Goal: Task Accomplishment & Management: Complete application form

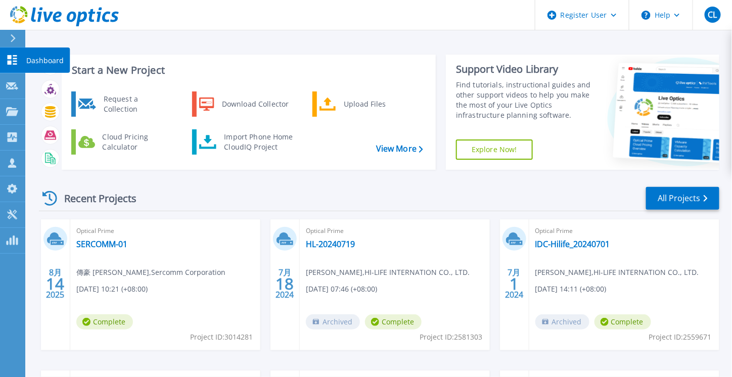
click at [16, 65] on div at bounding box center [12, 60] width 12 height 11
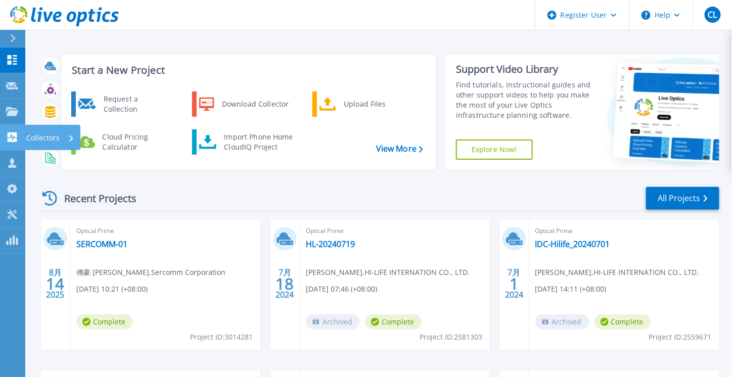
click at [43, 136] on p "Collectors" at bounding box center [42, 138] width 33 height 26
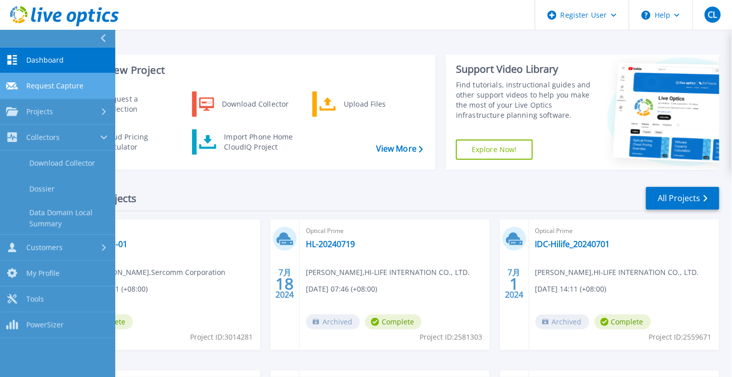
click at [43, 86] on span "Request Capture" at bounding box center [54, 85] width 57 height 9
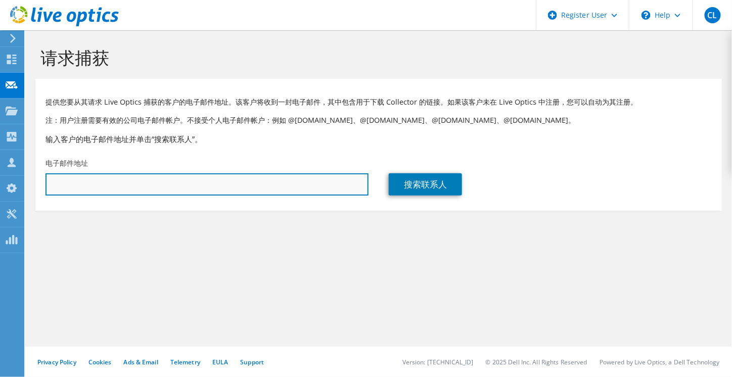
click at [126, 181] on input "text" at bounding box center [207, 184] width 323 height 22
type input "[EMAIL_ADDRESS][DOMAIN_NAME]"
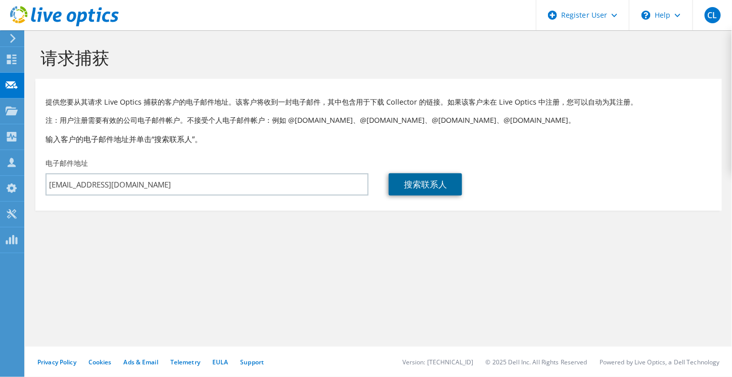
click at [420, 186] on link "搜索联系人" at bounding box center [425, 184] width 73 height 22
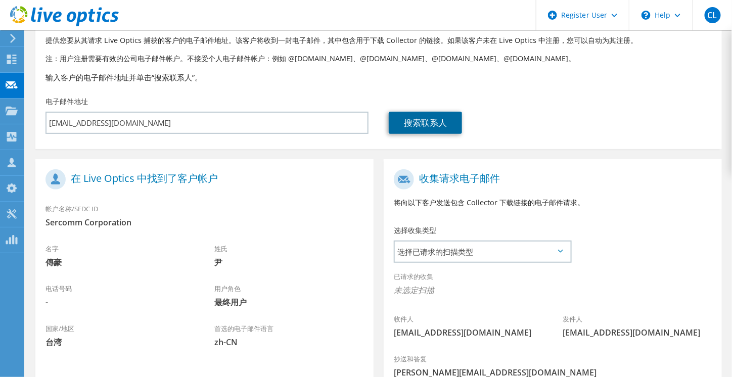
scroll to position [152, 0]
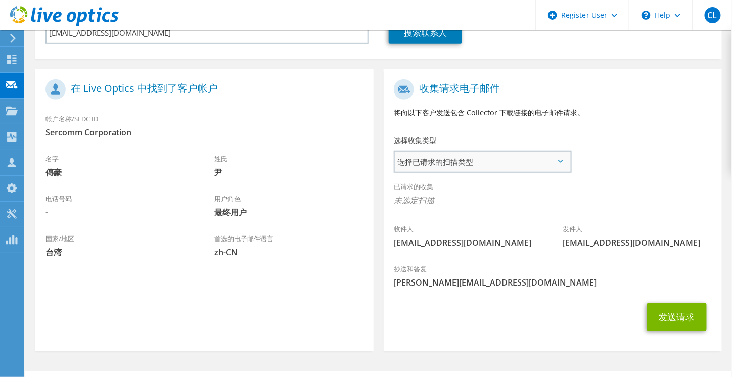
click at [501, 162] on span "选择已请求的扫描类型" at bounding box center [482, 162] width 175 height 20
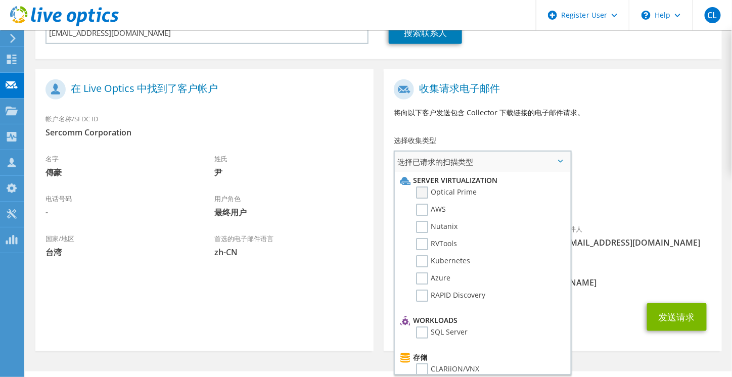
click at [455, 192] on label "Optical Prime" at bounding box center [446, 193] width 61 height 12
click at [0, 0] on input "Optical Prime" at bounding box center [0, 0] width 0 height 0
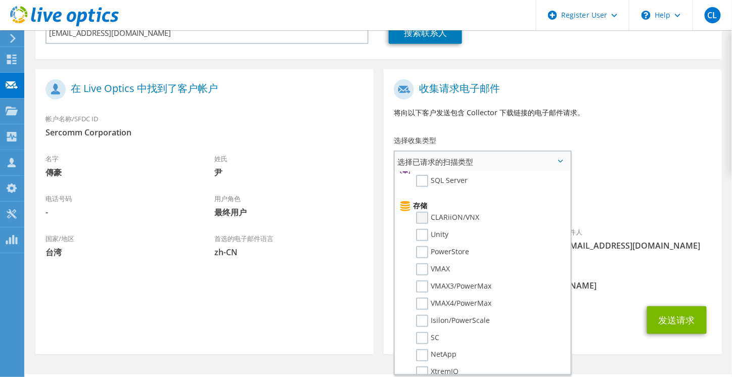
click at [469, 212] on label "CLARiiON/VNX" at bounding box center [447, 218] width 63 height 12
click at [0, 0] on input "CLARiiON/VNX" at bounding box center [0, 0] width 0 height 0
click at [428, 231] on label "Unity" at bounding box center [432, 235] width 32 height 12
click at [0, 0] on input "Unity" at bounding box center [0, 0] width 0 height 0
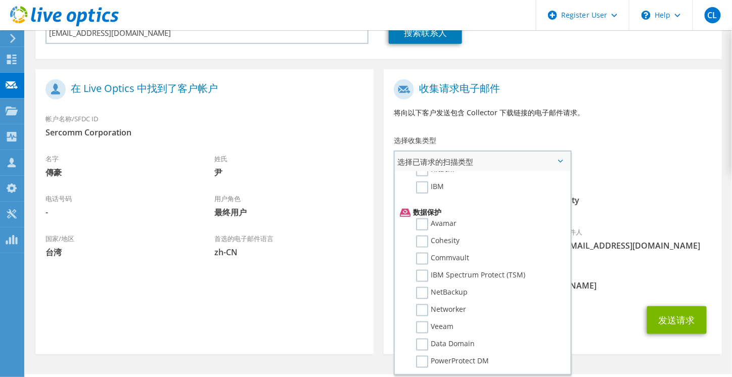
scroll to position [437, 0]
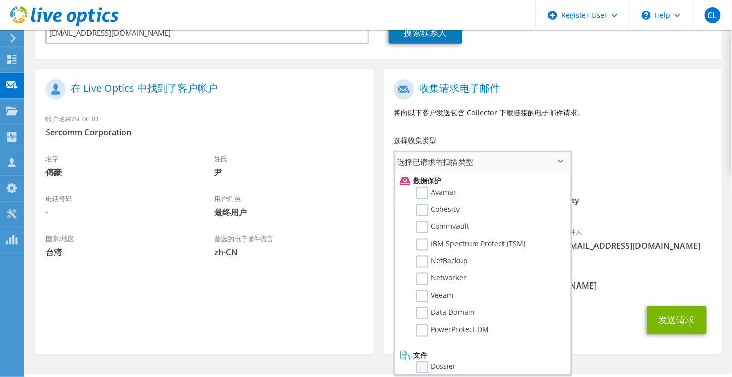
click at [422, 362] on label "Dossier" at bounding box center [436, 367] width 40 height 12
click at [0, 0] on input "Dossier" at bounding box center [0, 0] width 0 height 0
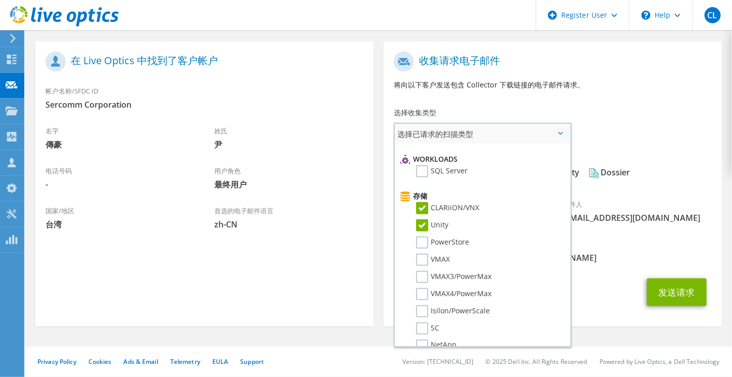
scroll to position [0, 0]
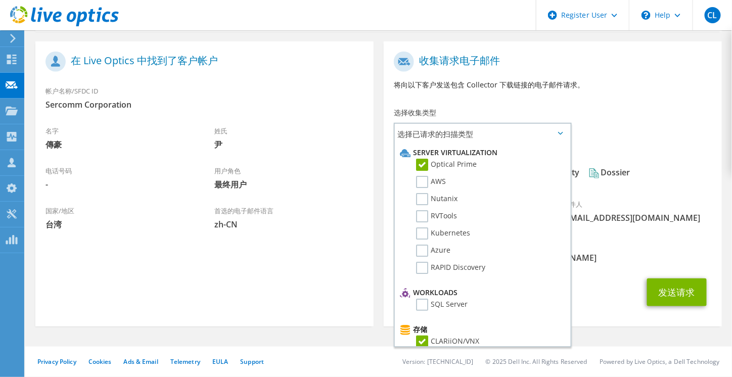
click at [603, 279] on div "发送请求" at bounding box center [553, 293] width 338 height 38
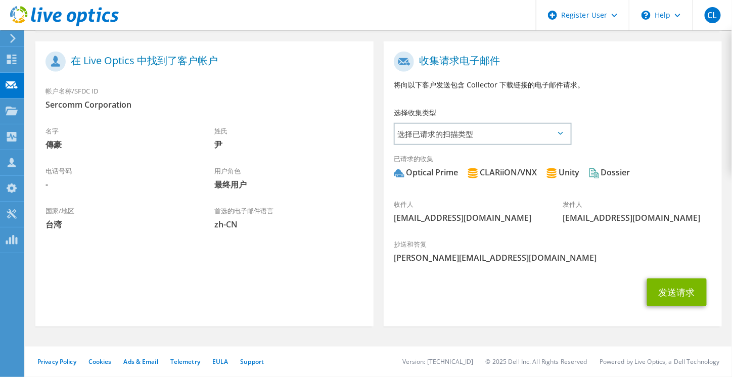
click at [39, 19] on use at bounding box center [64, 16] width 109 height 20
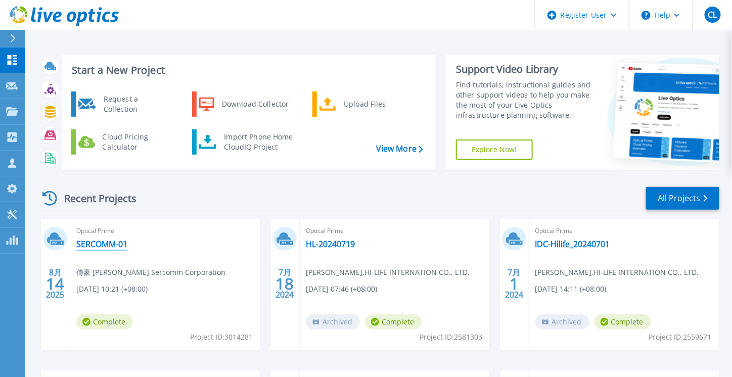
click at [93, 246] on link "SERCOMM-01" at bounding box center [101, 244] width 51 height 10
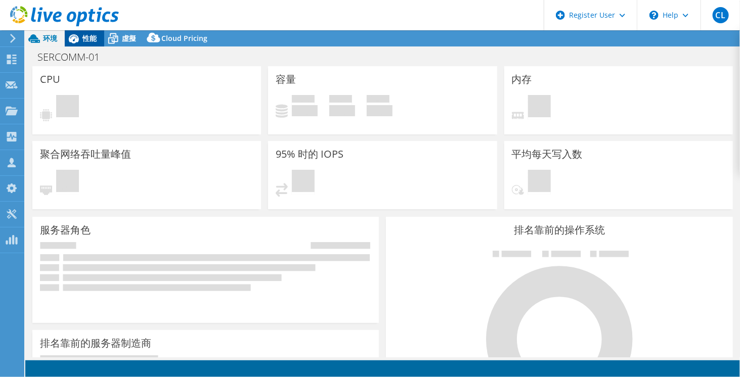
select select "[GEOGRAPHIC_DATA]"
click at [83, 40] on span "性能" at bounding box center [89, 38] width 14 height 10
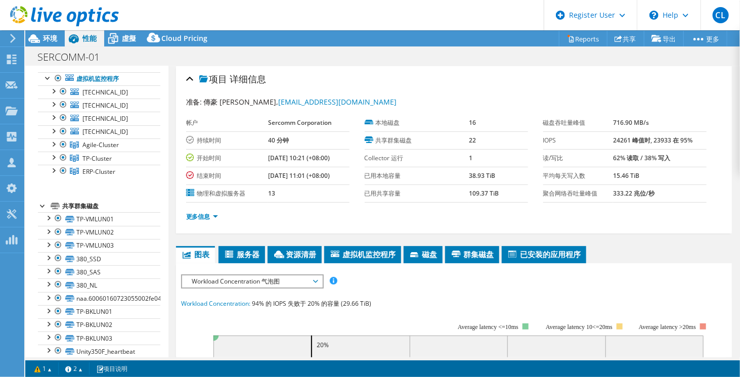
scroll to position [4, 0]
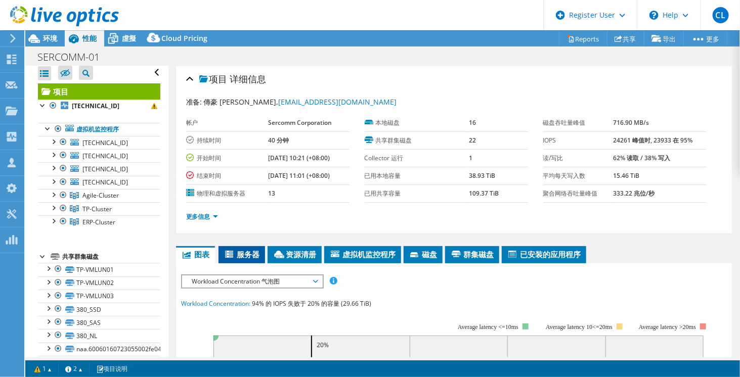
click at [256, 252] on span "服务器" at bounding box center [241, 254] width 36 height 10
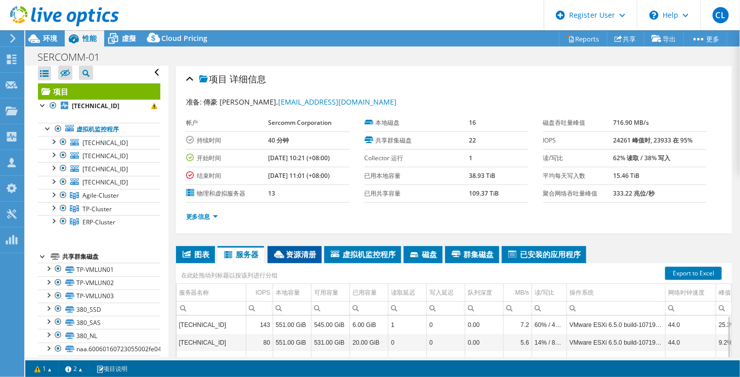
click at [302, 257] on li "资源清册" at bounding box center [294, 254] width 54 height 17
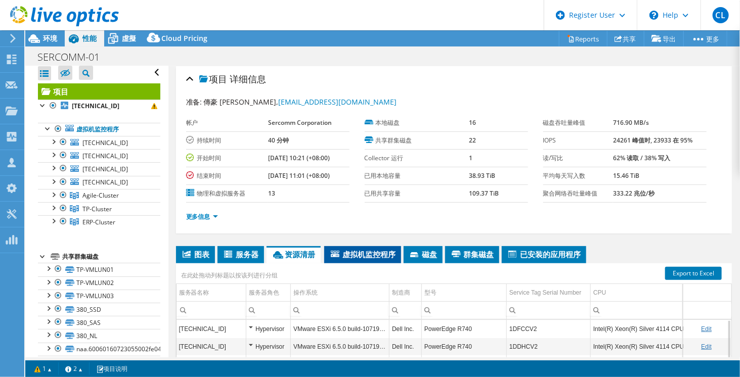
click at [344, 255] on span "虚拟机监控程序" at bounding box center [362, 254] width 67 height 10
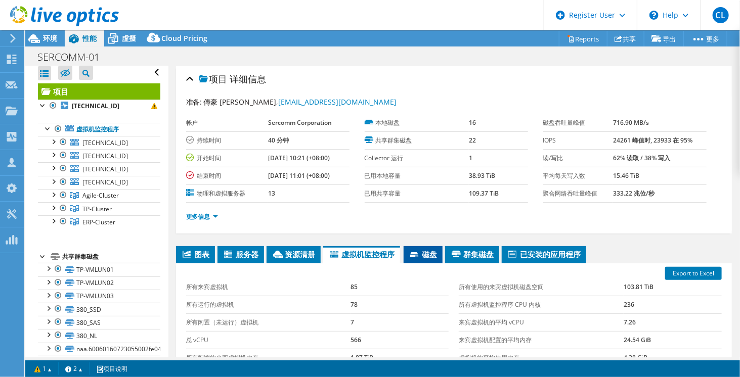
click at [437, 252] on span "磁盘" at bounding box center [422, 254] width 29 height 10
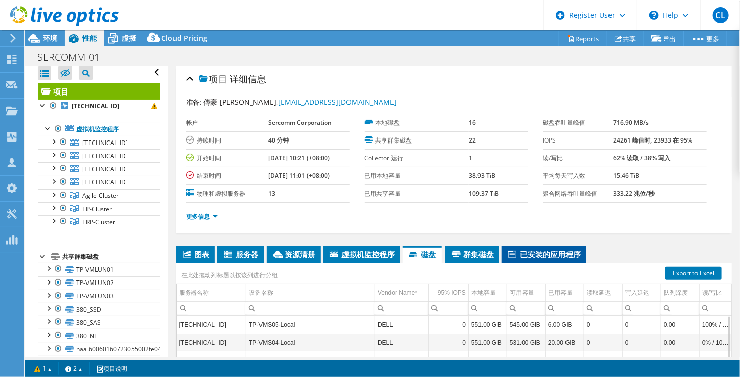
click at [553, 249] on span "已安装的应用程序" at bounding box center [544, 254] width 74 height 10
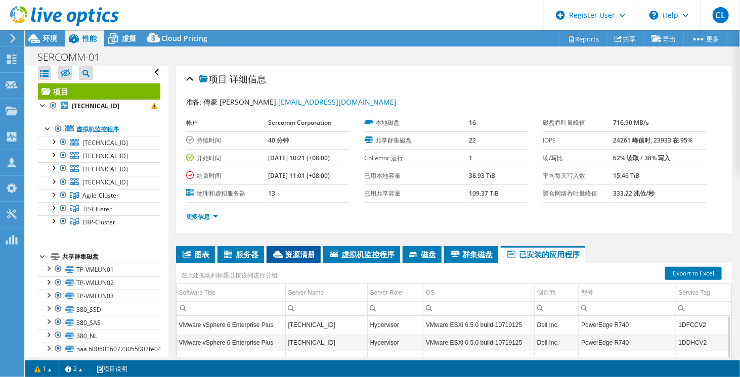
click at [300, 256] on span "资源清册" at bounding box center [293, 254] width 44 height 10
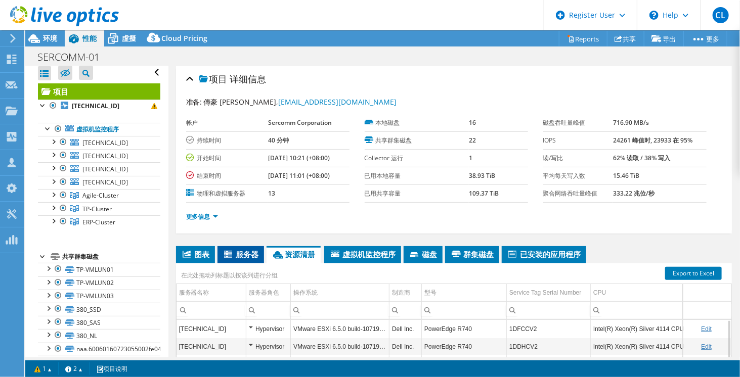
click at [223, 252] on span "服务器" at bounding box center [240, 254] width 36 height 10
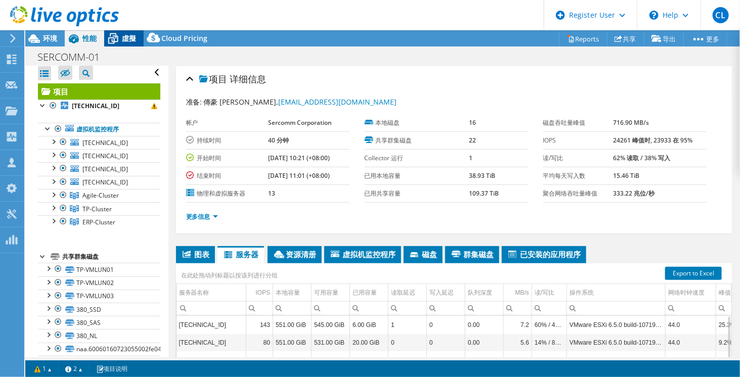
click at [142, 39] on div "虛擬" at bounding box center [123, 38] width 39 height 16
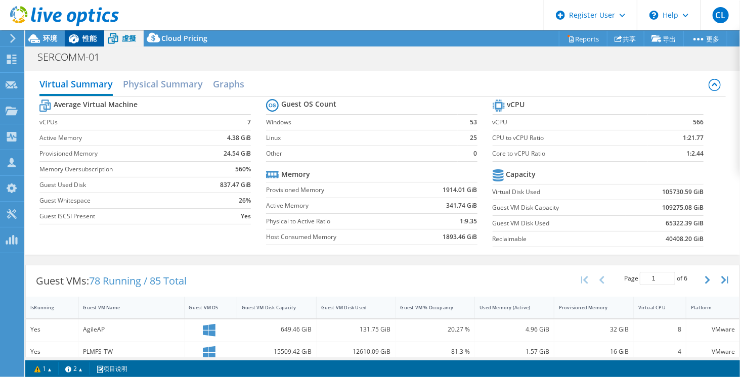
click at [82, 42] on icon at bounding box center [74, 39] width 18 height 18
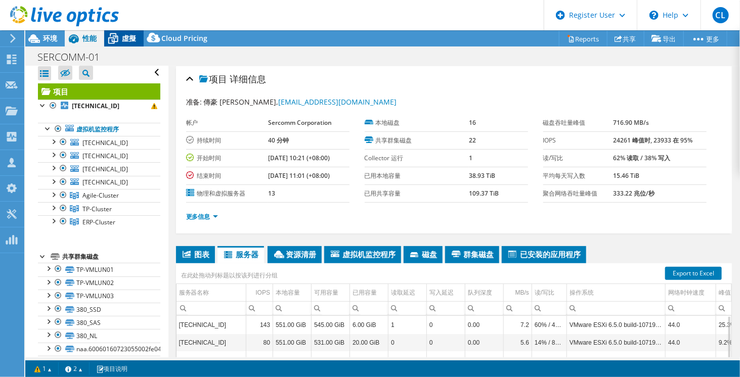
click at [116, 40] on icon at bounding box center [113, 39] width 18 height 18
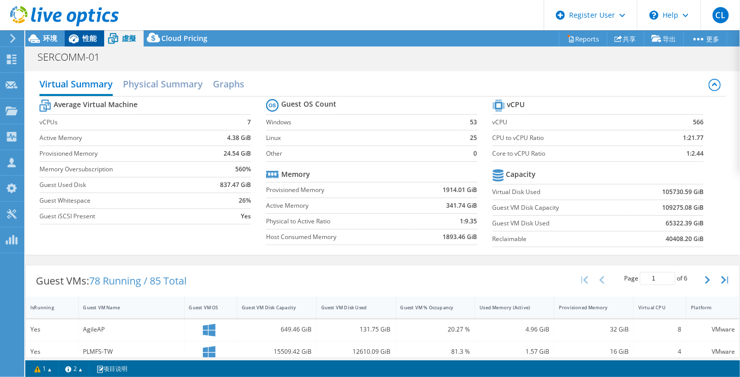
click at [79, 40] on icon at bounding box center [74, 39] width 18 height 18
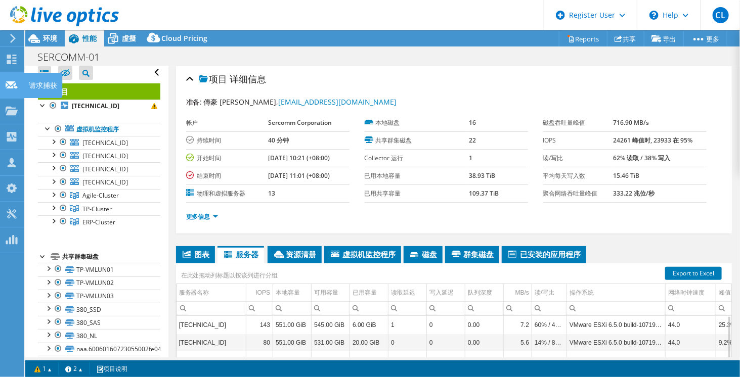
click at [15, 88] on icon at bounding box center [12, 85] width 12 height 10
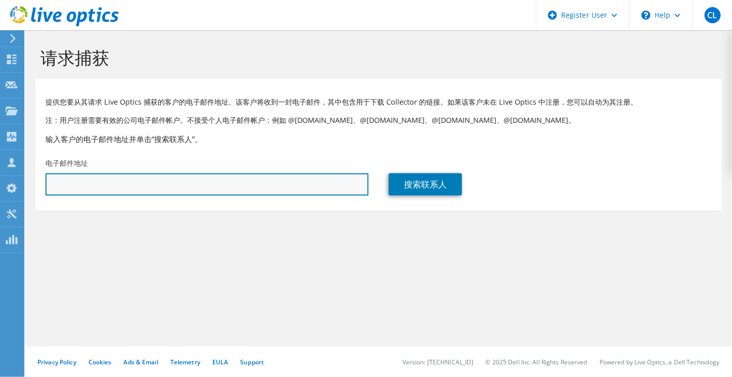
click at [207, 186] on input "text" at bounding box center [207, 184] width 323 height 22
type input "dicky_yi@sercomm.com"
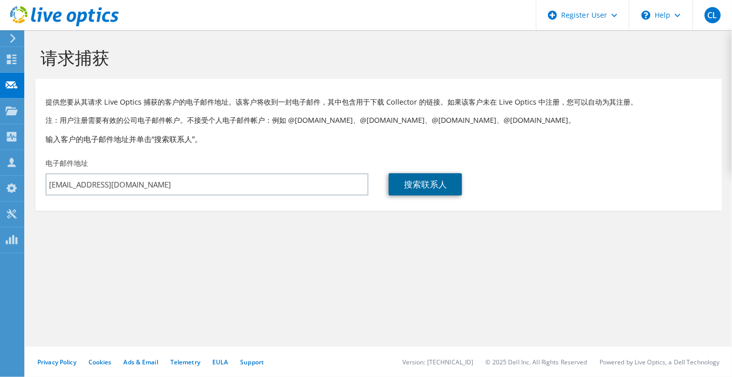
click at [418, 184] on link "搜索联系人" at bounding box center [425, 184] width 73 height 22
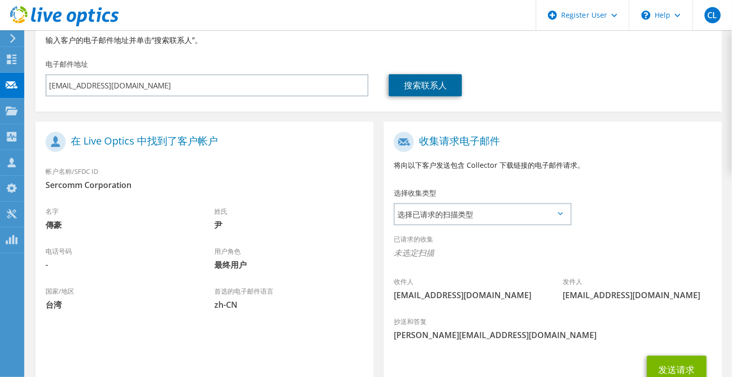
scroll to position [101, 0]
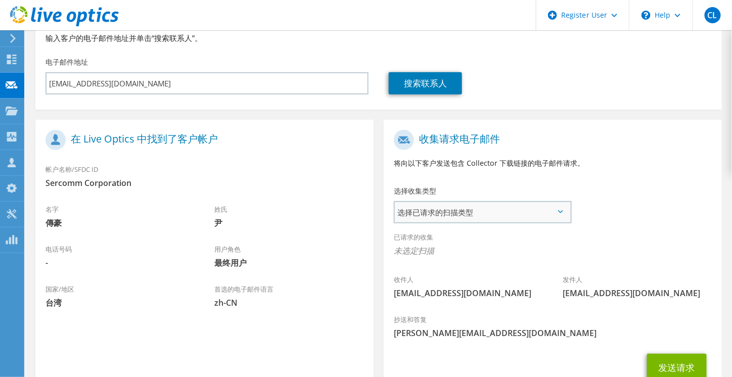
click at [480, 217] on span "选择已请求的扫描类型" at bounding box center [482, 212] width 175 height 20
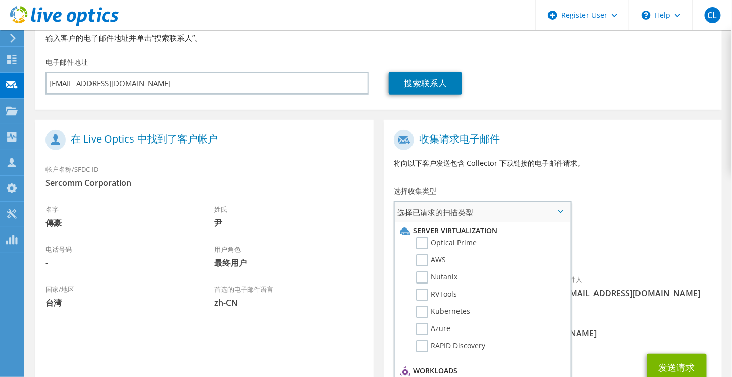
click at [451, 249] on label "Optical Prime" at bounding box center [446, 243] width 61 height 12
click at [0, 0] on input "Optical Prime" at bounding box center [0, 0] width 0 height 0
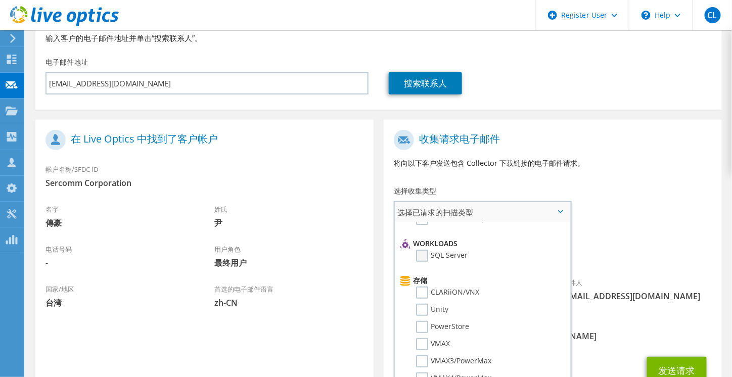
scroll to position [152, 0]
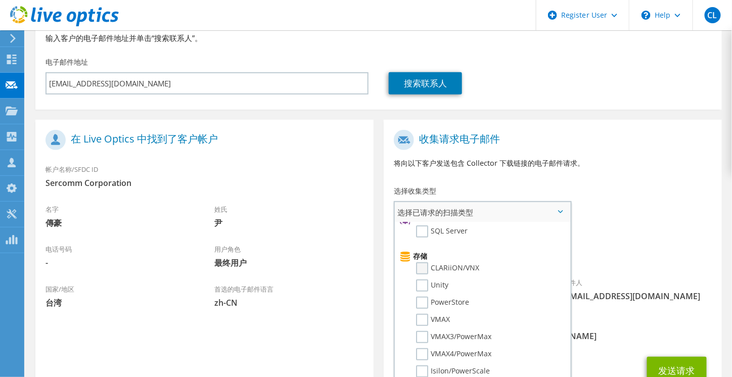
click at [461, 264] on label "CLARiiON/VNX" at bounding box center [447, 268] width 63 height 12
click at [0, 0] on input "CLARiiON/VNX" at bounding box center [0, 0] width 0 height 0
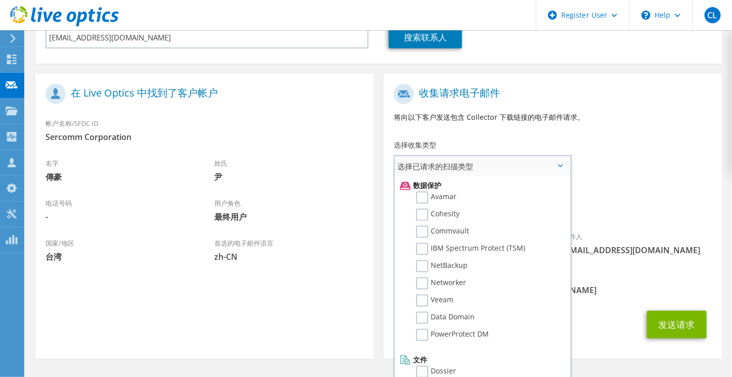
scroll to position [180, 0]
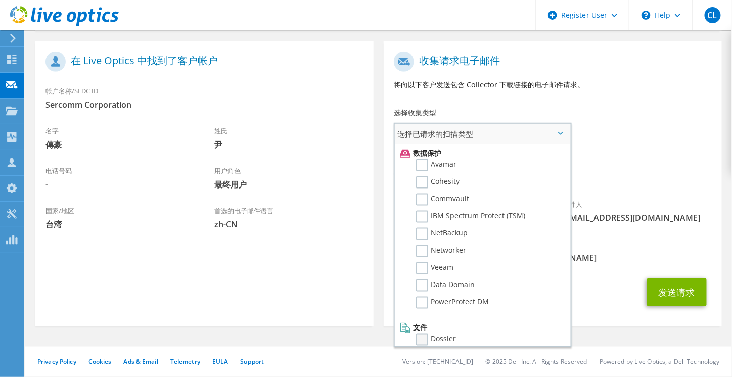
drag, startPoint x: 439, startPoint y: 331, endPoint x: 449, endPoint y: 331, distance: 9.6
click at [439, 334] on label "Dossier" at bounding box center [436, 340] width 40 height 12
click at [0, 0] on input "Dossier" at bounding box center [0, 0] width 0 height 0
click at [644, 261] on span "[PERSON_NAME][EMAIL_ADDRESS][DOMAIN_NAME]" at bounding box center [553, 257] width 318 height 11
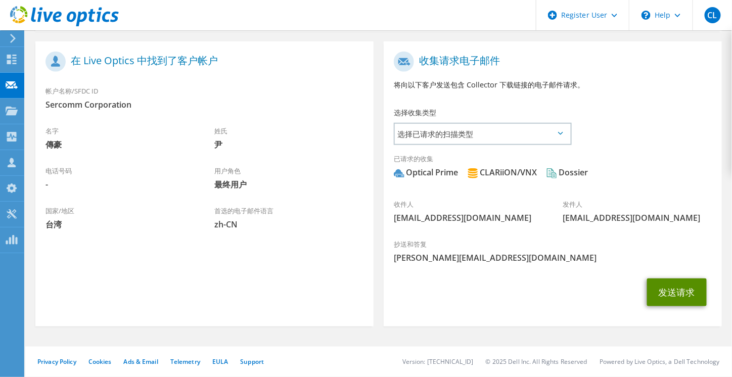
click at [686, 290] on button "发送请求" at bounding box center [677, 293] width 60 height 28
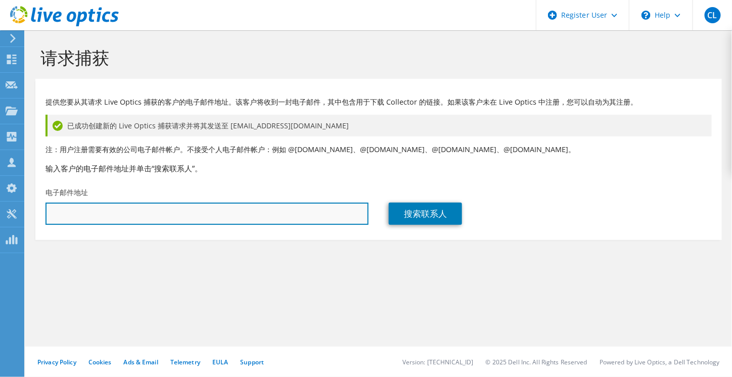
click at [295, 221] on input "text" at bounding box center [207, 214] width 323 height 22
type input "dicky_yi@sercomm.com"
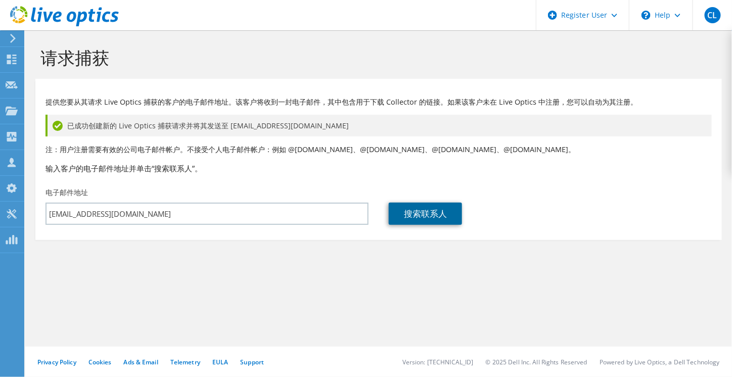
click at [411, 213] on link "搜索联系人" at bounding box center [425, 214] width 73 height 22
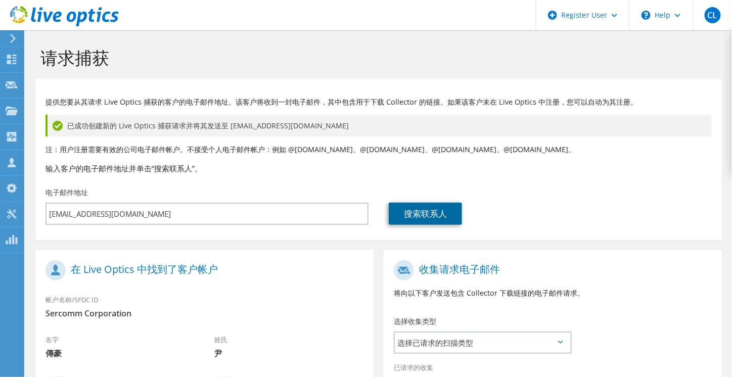
scroll to position [152, 0]
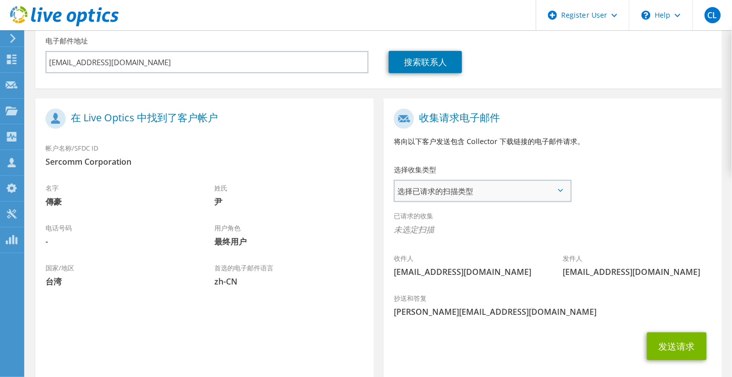
click at [486, 192] on span "选择已请求的扫描类型" at bounding box center [482, 191] width 175 height 20
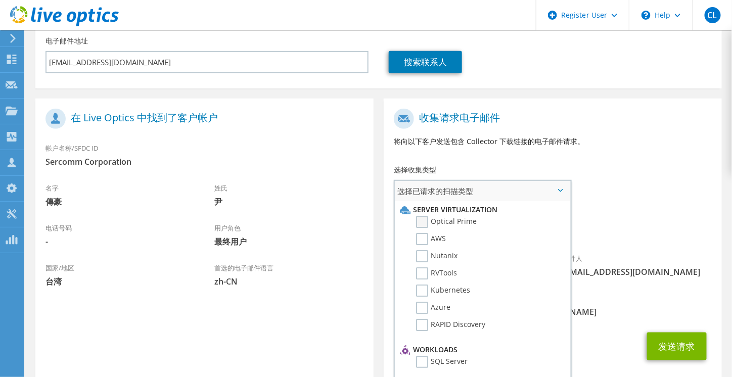
click at [463, 221] on label "Optical Prime" at bounding box center [446, 222] width 61 height 12
click at [0, 0] on input "Optical Prime" at bounding box center [0, 0] width 0 height 0
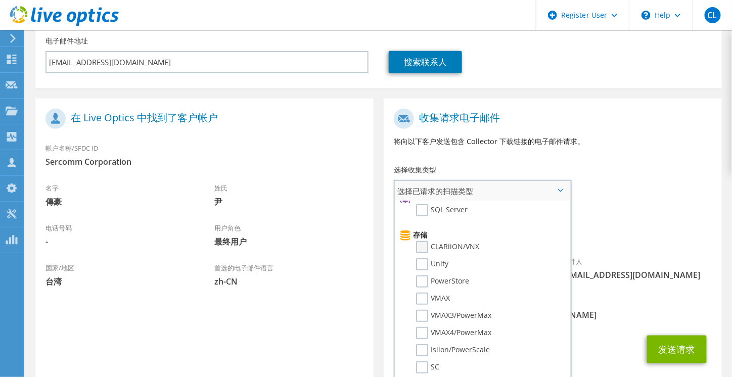
click at [464, 243] on label "CLARiiON/VNX" at bounding box center [447, 247] width 63 height 12
click at [0, 0] on input "CLARiiON/VNX" at bounding box center [0, 0] width 0 height 0
click at [439, 262] on label "Unity" at bounding box center [432, 264] width 32 height 12
click at [0, 0] on input "Unity" at bounding box center [0, 0] width 0 height 0
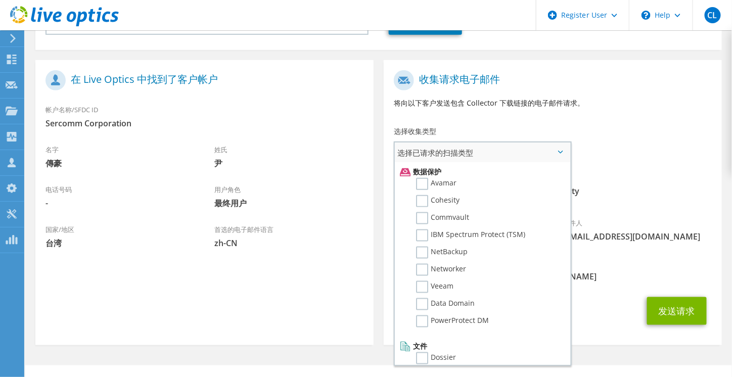
scroll to position [209, 0]
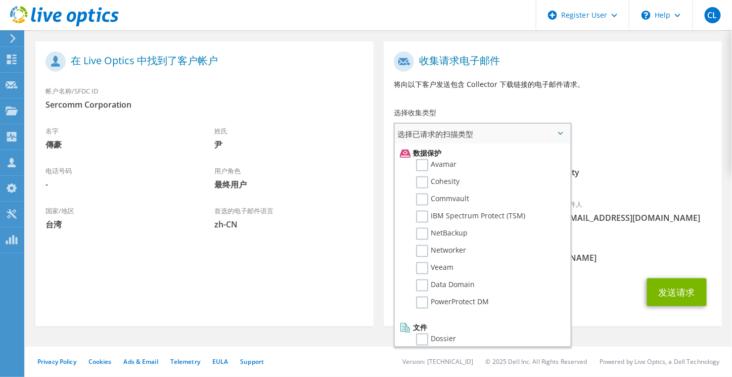
drag, startPoint x: 429, startPoint y: 330, endPoint x: 484, endPoint y: 320, distance: 55.5
click at [429, 334] on label "Dossier" at bounding box center [436, 340] width 40 height 12
click at [0, 0] on input "Dossier" at bounding box center [0, 0] width 0 height 0
click at [613, 287] on div "发送请求" at bounding box center [553, 293] width 338 height 38
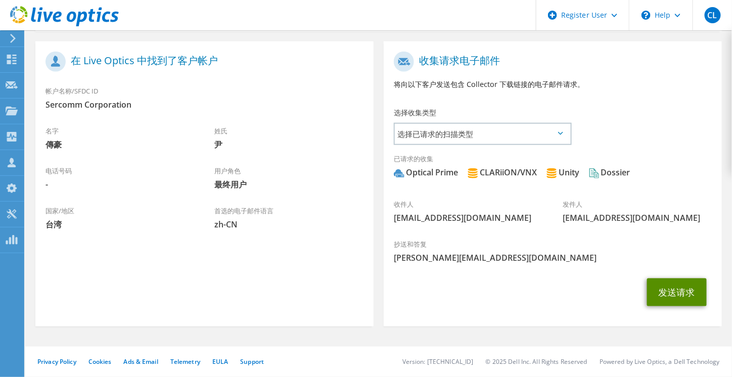
click at [656, 287] on button "发送请求" at bounding box center [677, 293] width 60 height 28
